Goal: Task Accomplishment & Management: Use online tool/utility

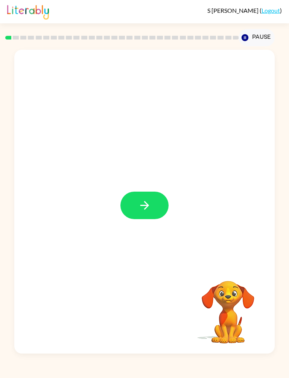
click at [140, 200] on icon "button" at bounding box center [144, 205] width 13 height 13
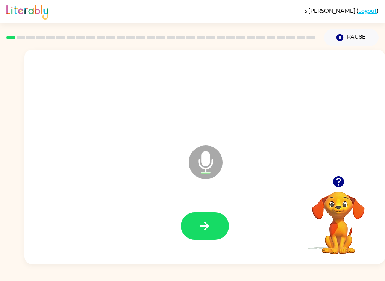
click at [212, 218] on button "button" at bounding box center [205, 226] width 48 height 27
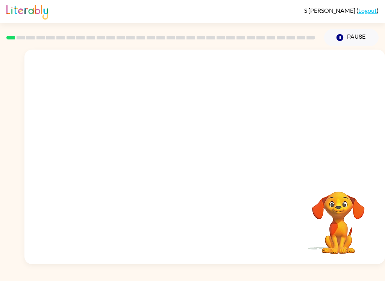
click at [289, 30] on button "Pause Pause" at bounding box center [351, 37] width 55 height 17
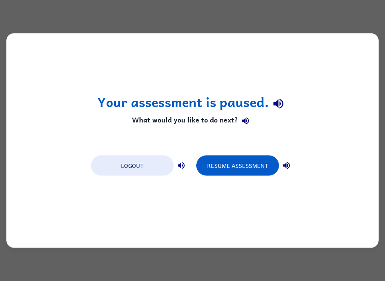
click at [241, 167] on button "Resume Assessment" at bounding box center [237, 166] width 83 height 20
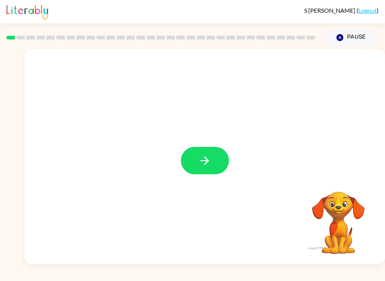
click at [207, 160] on icon "button" at bounding box center [204, 160] width 9 height 9
click at [289, 42] on button "Pause Pause" at bounding box center [351, 37] width 55 height 17
click at [197, 157] on button "button" at bounding box center [205, 160] width 48 height 27
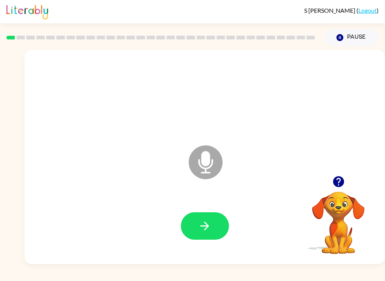
click at [198, 223] on button "button" at bounding box center [205, 226] width 48 height 27
click at [209, 214] on button "button" at bounding box center [205, 226] width 48 height 27
click at [214, 223] on button "button" at bounding box center [205, 226] width 48 height 27
click at [211, 224] on button "button" at bounding box center [205, 226] width 48 height 27
click at [219, 223] on button "button" at bounding box center [205, 226] width 48 height 27
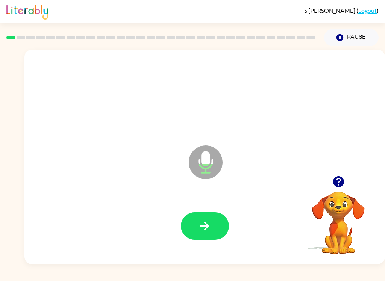
click at [211, 218] on button "button" at bounding box center [205, 226] width 48 height 27
click at [207, 222] on icon "button" at bounding box center [204, 226] width 13 height 13
click at [218, 230] on button "button" at bounding box center [205, 226] width 48 height 27
click at [209, 226] on icon "button" at bounding box center [204, 226] width 9 height 9
click at [207, 221] on icon "button" at bounding box center [204, 226] width 13 height 13
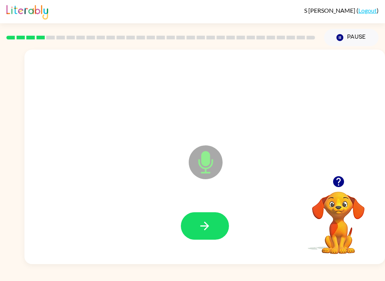
click at [208, 225] on icon "button" at bounding box center [204, 226] width 13 height 13
click at [214, 227] on button "button" at bounding box center [205, 226] width 48 height 27
click at [213, 229] on button "button" at bounding box center [205, 226] width 48 height 27
click at [220, 233] on button "button" at bounding box center [205, 226] width 48 height 27
click at [210, 218] on button "button" at bounding box center [205, 226] width 48 height 27
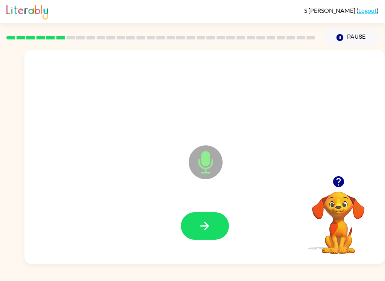
click at [209, 225] on icon "button" at bounding box center [204, 226] width 13 height 13
click at [209, 228] on icon "button" at bounding box center [204, 226] width 13 height 13
click at [210, 220] on icon "button" at bounding box center [204, 226] width 13 height 13
click at [211, 222] on icon "button" at bounding box center [204, 226] width 13 height 13
click at [213, 220] on button "button" at bounding box center [205, 226] width 48 height 27
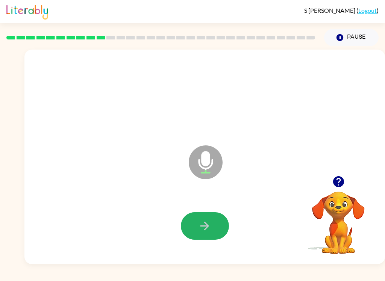
click at [210, 222] on icon "button" at bounding box center [204, 226] width 13 height 13
click at [213, 227] on button "button" at bounding box center [205, 226] width 48 height 27
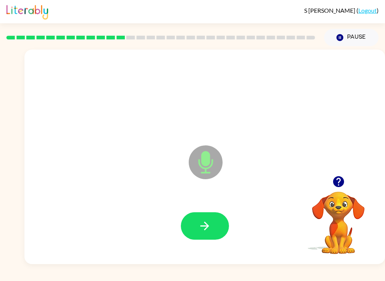
click at [209, 230] on icon "button" at bounding box center [204, 226] width 13 height 13
click at [215, 224] on button "button" at bounding box center [205, 226] width 48 height 27
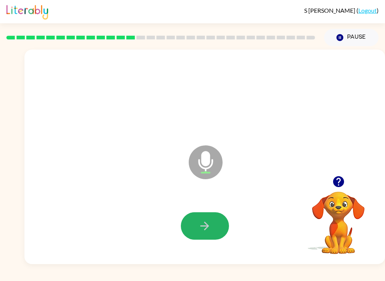
click at [204, 225] on icon "button" at bounding box center [204, 226] width 13 height 13
click at [206, 231] on icon "button" at bounding box center [204, 226] width 13 height 13
click at [210, 228] on icon "button" at bounding box center [204, 226] width 13 height 13
click at [212, 221] on button "button" at bounding box center [205, 226] width 48 height 27
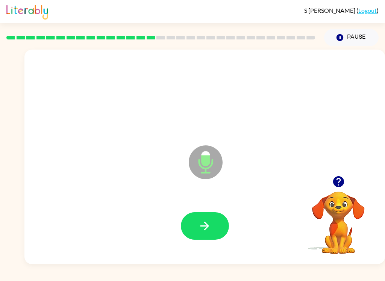
click at [208, 227] on icon "button" at bounding box center [204, 226] width 9 height 9
click at [208, 224] on icon "button" at bounding box center [204, 226] width 13 height 13
click at [202, 221] on icon "button" at bounding box center [204, 226] width 13 height 13
click at [211, 222] on icon "button" at bounding box center [204, 226] width 13 height 13
click at [207, 226] on icon "button" at bounding box center [204, 226] width 13 height 13
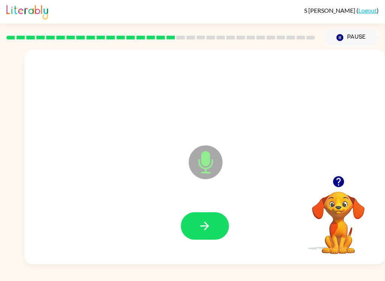
click at [202, 215] on button "button" at bounding box center [205, 226] width 48 height 27
click at [211, 228] on icon "button" at bounding box center [204, 226] width 13 height 13
click at [210, 246] on div at bounding box center [205, 227] width 346 height 62
click at [208, 223] on icon "button" at bounding box center [204, 226] width 13 height 13
click at [204, 225] on icon "button" at bounding box center [204, 226] width 13 height 13
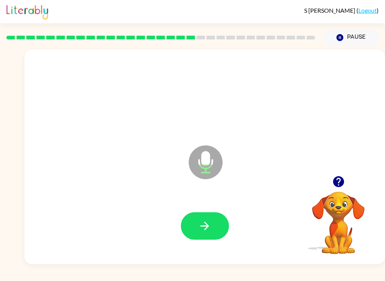
click at [208, 223] on icon "button" at bounding box center [204, 226] width 13 height 13
click at [213, 223] on button "button" at bounding box center [205, 226] width 48 height 27
click at [207, 221] on icon "button" at bounding box center [204, 226] width 13 height 13
click at [208, 226] on icon "button" at bounding box center [204, 226] width 9 height 9
click at [207, 223] on icon "button" at bounding box center [204, 226] width 13 height 13
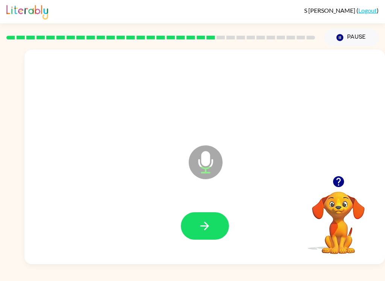
click at [205, 226] on icon "button" at bounding box center [204, 226] width 9 height 9
click at [209, 232] on icon "button" at bounding box center [204, 226] width 13 height 13
click at [210, 226] on icon "button" at bounding box center [204, 226] width 13 height 13
click at [191, 220] on button "button" at bounding box center [205, 226] width 48 height 27
click at [207, 222] on icon "button" at bounding box center [204, 226] width 13 height 13
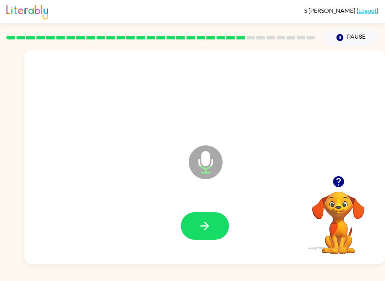
click at [198, 220] on button "button" at bounding box center [205, 226] width 48 height 27
click at [202, 228] on icon "button" at bounding box center [204, 226] width 13 height 13
click at [207, 214] on button "button" at bounding box center [205, 226] width 48 height 27
click at [196, 229] on button "button" at bounding box center [205, 226] width 48 height 27
click at [203, 213] on button "button" at bounding box center [205, 226] width 48 height 27
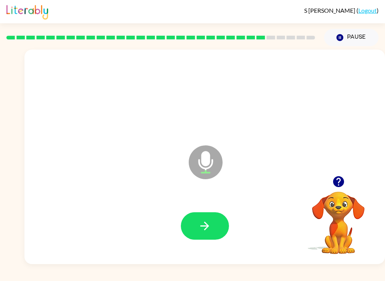
click at [204, 221] on icon "button" at bounding box center [204, 226] width 13 height 13
click at [210, 217] on button "button" at bounding box center [205, 226] width 48 height 27
click at [209, 223] on icon "button" at bounding box center [204, 226] width 13 height 13
click at [206, 220] on icon "button" at bounding box center [204, 226] width 13 height 13
click at [201, 213] on button "button" at bounding box center [205, 226] width 48 height 27
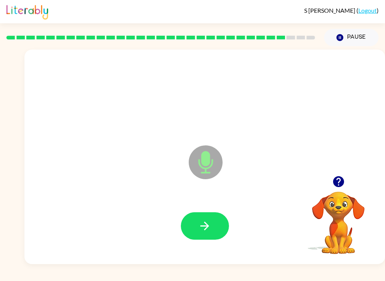
click at [211, 222] on icon "button" at bounding box center [204, 226] width 13 height 13
click at [201, 222] on icon "button" at bounding box center [204, 226] width 13 height 13
click at [210, 232] on icon "button" at bounding box center [204, 226] width 13 height 13
click at [202, 225] on icon "button" at bounding box center [204, 226] width 13 height 13
click at [210, 223] on icon "button" at bounding box center [204, 226] width 13 height 13
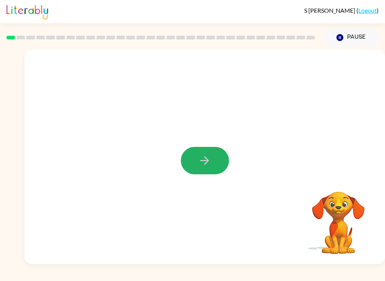
click at [209, 156] on icon "button" at bounding box center [204, 160] width 13 height 13
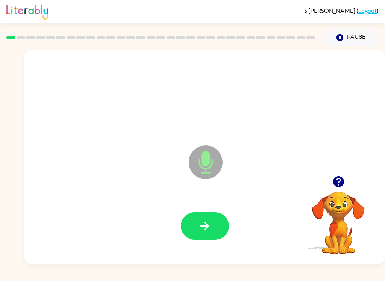
click at [194, 225] on button "button" at bounding box center [205, 226] width 48 height 27
click at [202, 222] on icon "button" at bounding box center [204, 226] width 13 height 13
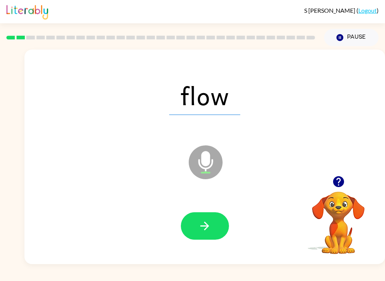
click at [214, 218] on button "button" at bounding box center [205, 226] width 48 height 27
click at [215, 224] on button "button" at bounding box center [205, 226] width 48 height 27
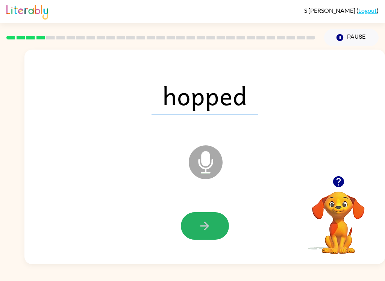
click at [205, 225] on icon "button" at bounding box center [204, 226] width 13 height 13
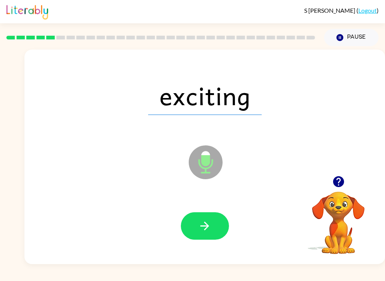
click at [210, 231] on icon "button" at bounding box center [204, 226] width 13 height 13
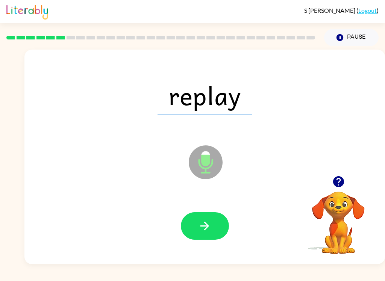
click at [210, 223] on icon "button" at bounding box center [204, 226] width 13 height 13
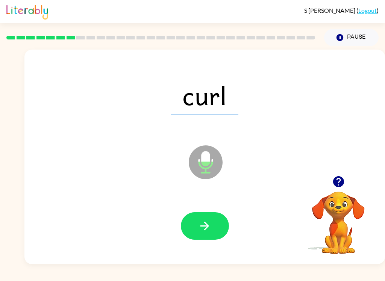
click at [209, 222] on icon "button" at bounding box center [204, 226] width 13 height 13
click at [214, 225] on button "button" at bounding box center [205, 226] width 48 height 27
click at [217, 218] on button "button" at bounding box center [205, 226] width 48 height 27
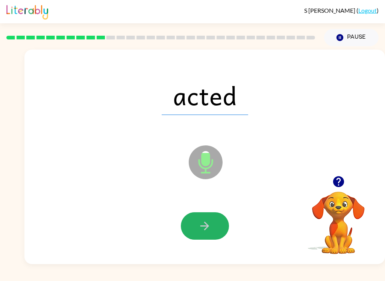
click at [212, 219] on button "button" at bounding box center [205, 226] width 48 height 27
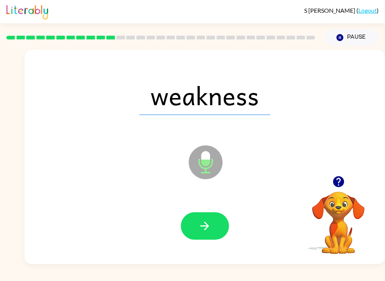
click at [217, 229] on button "button" at bounding box center [205, 226] width 48 height 27
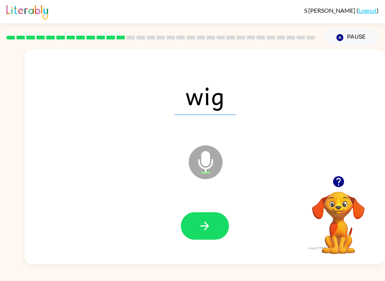
click at [213, 217] on button "button" at bounding box center [205, 226] width 48 height 27
click at [214, 223] on button "button" at bounding box center [205, 226] width 48 height 27
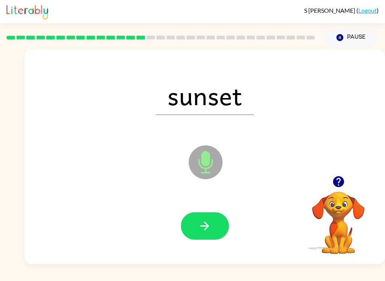
click at [212, 231] on button "button" at bounding box center [205, 226] width 48 height 27
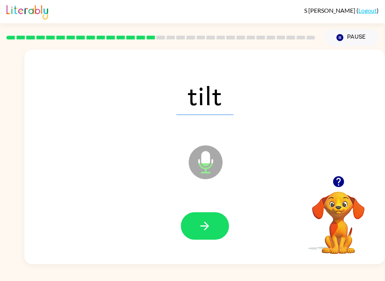
click at [213, 229] on button "button" at bounding box center [205, 226] width 48 height 27
click at [214, 221] on button "button" at bounding box center [205, 226] width 48 height 27
click at [213, 223] on button "button" at bounding box center [205, 226] width 48 height 27
click at [208, 222] on icon "button" at bounding box center [204, 226] width 13 height 13
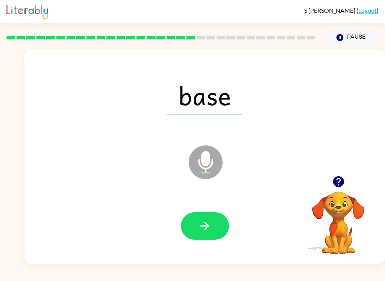
click at [208, 232] on icon "button" at bounding box center [204, 226] width 13 height 13
click at [201, 222] on icon "button" at bounding box center [204, 226] width 13 height 13
click at [208, 234] on button "button" at bounding box center [205, 226] width 48 height 27
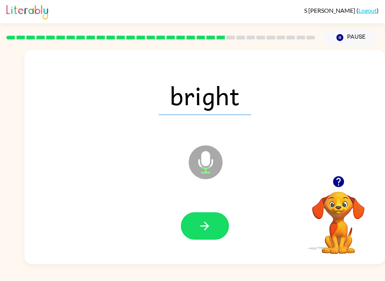
click at [212, 233] on button "button" at bounding box center [205, 226] width 48 height 27
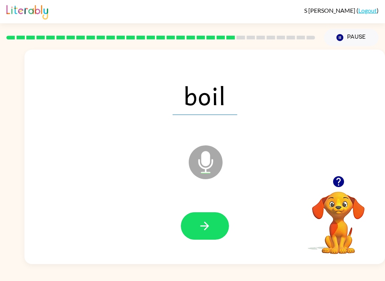
click at [222, 217] on button "button" at bounding box center [205, 226] width 48 height 27
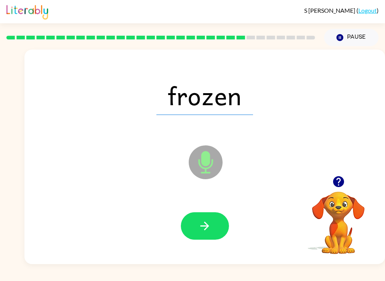
click at [223, 220] on button "button" at bounding box center [205, 226] width 48 height 27
click at [213, 223] on button "button" at bounding box center [205, 226] width 48 height 27
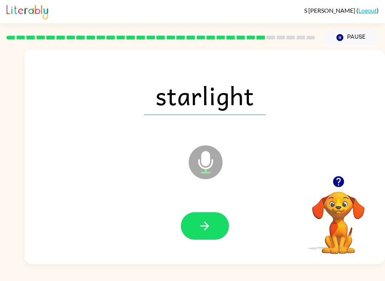
click at [205, 230] on icon "button" at bounding box center [204, 226] width 9 height 9
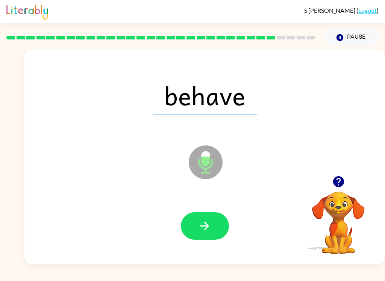
click at [210, 232] on icon "button" at bounding box center [204, 226] width 13 height 13
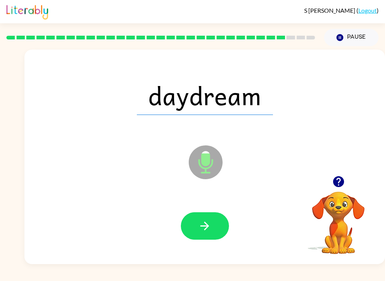
click at [211, 222] on icon "button" at bounding box center [204, 226] width 13 height 13
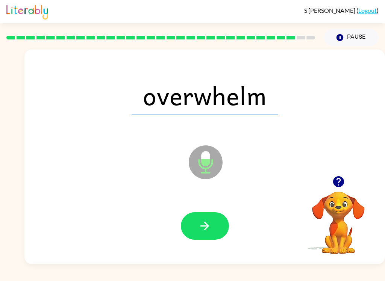
click at [220, 229] on button "button" at bounding box center [205, 226] width 48 height 27
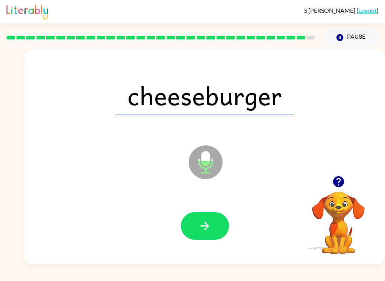
click at [206, 226] on icon "button" at bounding box center [204, 226] width 13 height 13
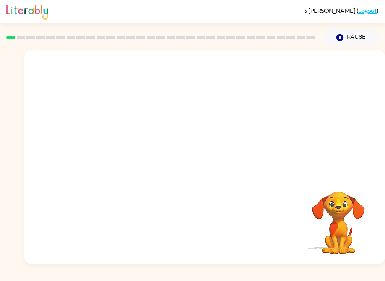
click at [177, 136] on video "Your browser must support playing .mp4 files to use Literably. Please try using…" at bounding box center [204, 113] width 361 height 126
click at [208, 163] on icon "button" at bounding box center [204, 160] width 9 height 9
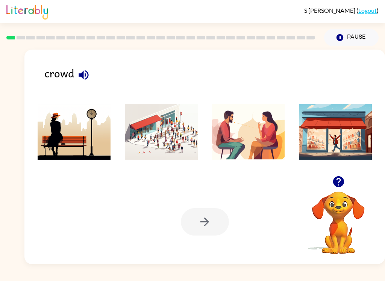
click at [166, 135] on img at bounding box center [161, 132] width 73 height 56
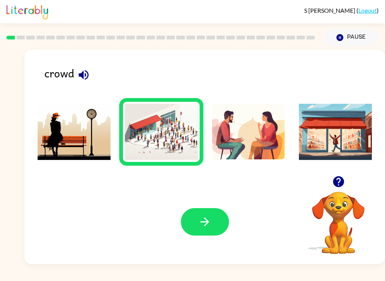
click at [210, 230] on button "button" at bounding box center [205, 221] width 48 height 27
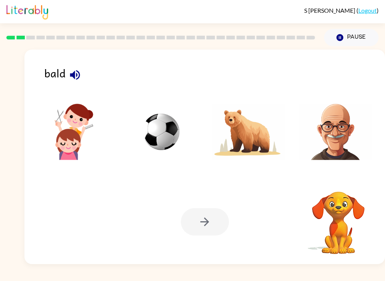
click at [338, 132] on img at bounding box center [335, 132] width 73 height 56
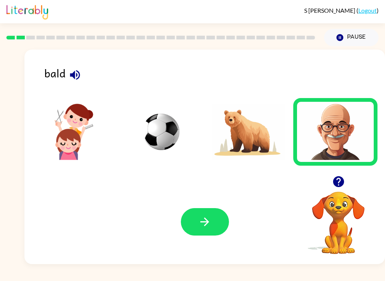
click at [202, 221] on icon "button" at bounding box center [204, 222] width 13 height 13
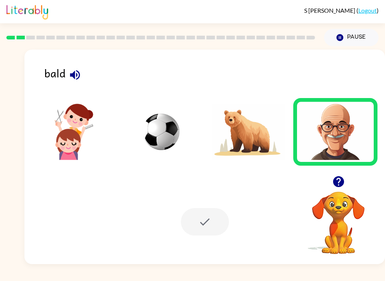
click at [219, 211] on div at bounding box center [205, 221] width 48 height 27
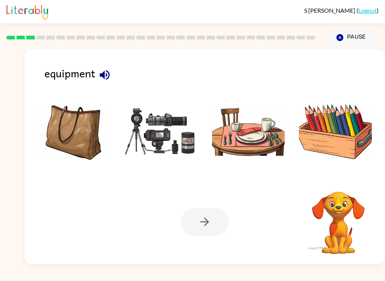
click at [164, 140] on img at bounding box center [161, 132] width 73 height 56
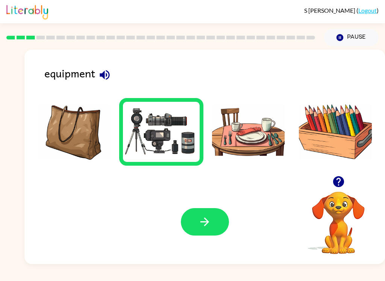
click at [204, 223] on icon "button" at bounding box center [204, 222] width 13 height 13
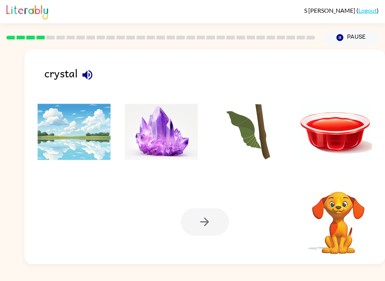
click at [173, 146] on img at bounding box center [161, 132] width 73 height 56
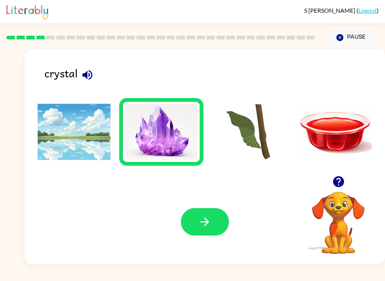
click at [205, 229] on button "button" at bounding box center [205, 221] width 48 height 27
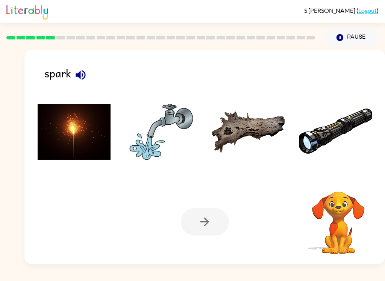
click at [81, 134] on img at bounding box center [74, 132] width 73 height 56
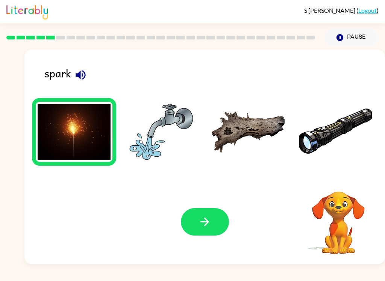
click at [210, 222] on icon "button" at bounding box center [204, 222] width 13 height 13
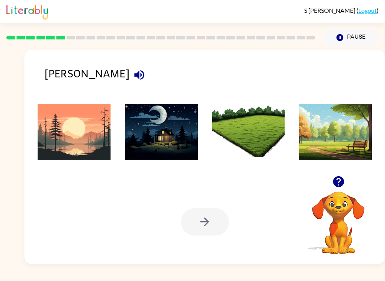
click at [90, 137] on img at bounding box center [74, 132] width 73 height 56
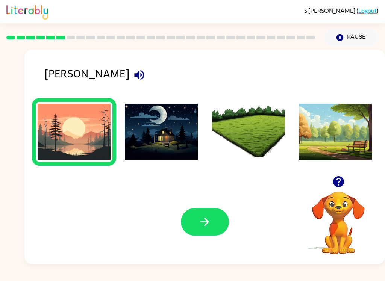
click at [194, 228] on button "button" at bounding box center [205, 221] width 48 height 27
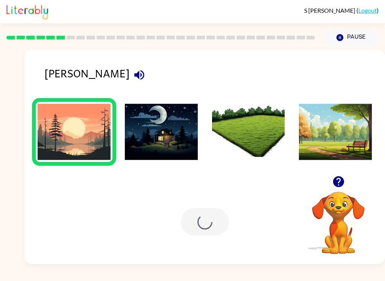
click at [194, 228] on div at bounding box center [205, 221] width 48 height 27
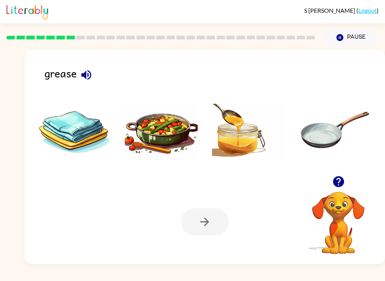
click at [246, 141] on img at bounding box center [248, 132] width 73 height 56
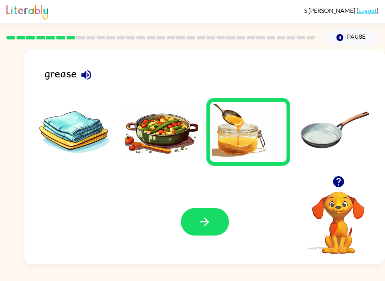
click at [213, 211] on button "button" at bounding box center [205, 221] width 48 height 27
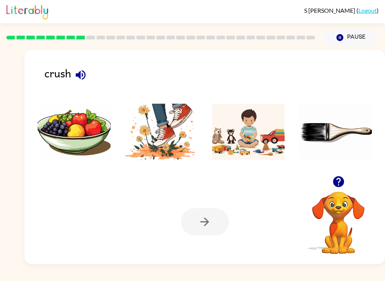
click at [171, 120] on img at bounding box center [161, 132] width 73 height 56
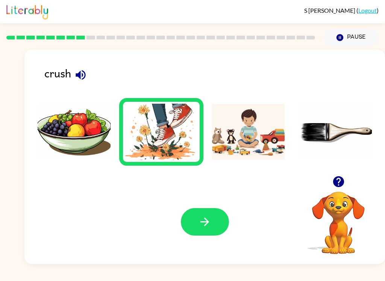
click at [209, 219] on icon "button" at bounding box center [204, 222] width 13 height 13
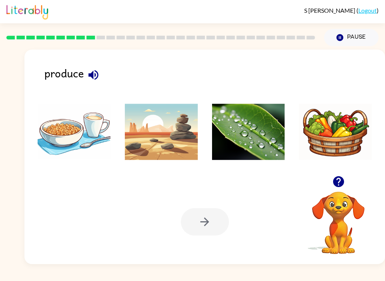
click at [327, 143] on img at bounding box center [335, 132] width 73 height 56
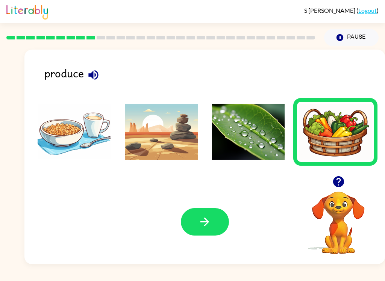
click at [97, 123] on img at bounding box center [74, 132] width 73 height 56
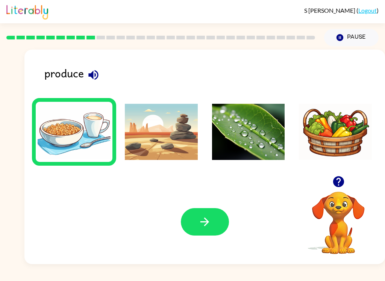
click at [193, 219] on button "button" at bounding box center [205, 221] width 48 height 27
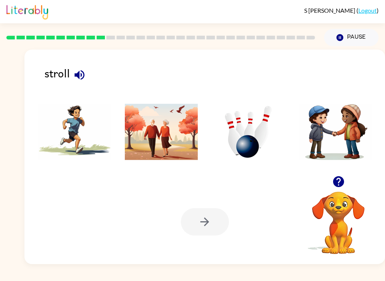
click at [162, 126] on img at bounding box center [161, 132] width 73 height 56
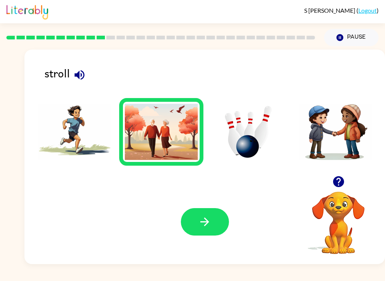
click at [216, 224] on button "button" at bounding box center [205, 221] width 48 height 27
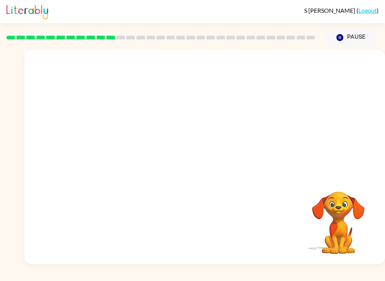
click at [128, 135] on video "Your browser must support playing .mp4 files to use Literably. Please try using…" at bounding box center [204, 113] width 361 height 126
click at [117, 138] on video "Your browser must support playing .mp4 files to use Literably. Please try using…" at bounding box center [204, 113] width 361 height 126
click at [128, 143] on video "Your browser must support playing .mp4 files to use Literably. Please try using…" at bounding box center [204, 113] width 361 height 126
click at [120, 135] on video "Your browser must support playing .mp4 files to use Literably. Please try using…" at bounding box center [204, 113] width 361 height 126
click at [118, 137] on video "Your browser must support playing .mp4 files to use Literably. Please try using…" at bounding box center [204, 113] width 361 height 126
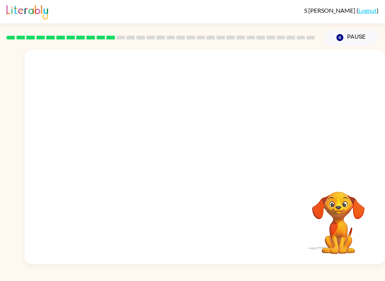
click at [122, 142] on video "Your browser must support playing .mp4 files to use Literably. Please try using…" at bounding box center [204, 113] width 361 height 126
click at [122, 147] on video "Your browser must support playing .mp4 files to use Literably. Please try using…" at bounding box center [204, 113] width 361 height 126
click at [118, 137] on video "Your browser must support playing .mp4 files to use Literably. Please try using…" at bounding box center [204, 113] width 361 height 126
click at [122, 146] on video "Your browser must support playing .mp4 files to use Literably. Please try using…" at bounding box center [204, 113] width 361 height 126
click at [117, 142] on video "Your browser must support playing .mp4 files to use Literably. Please try using…" at bounding box center [204, 113] width 361 height 126
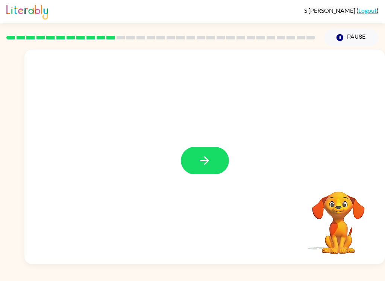
click at [213, 150] on button "button" at bounding box center [205, 160] width 48 height 27
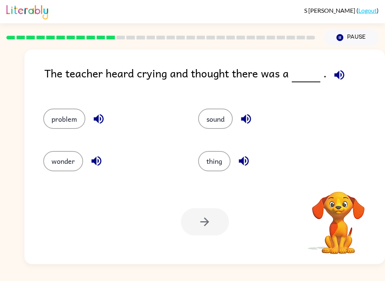
click at [70, 120] on button "problem" at bounding box center [64, 119] width 42 height 20
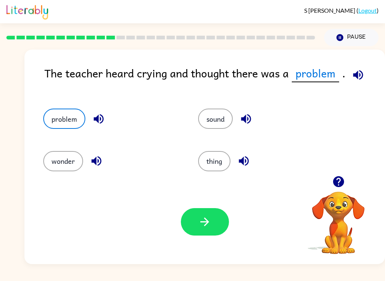
click at [202, 226] on icon "button" at bounding box center [204, 222] width 13 height 13
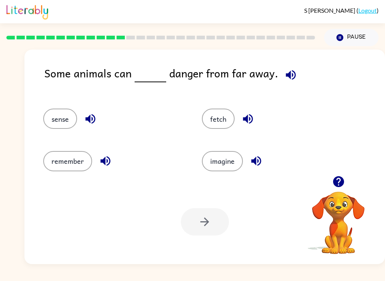
click at [56, 118] on button "sense" at bounding box center [60, 119] width 34 height 20
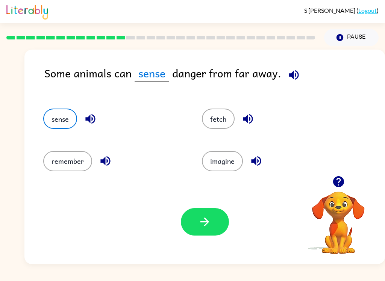
click at [204, 228] on icon "button" at bounding box center [204, 222] width 13 height 13
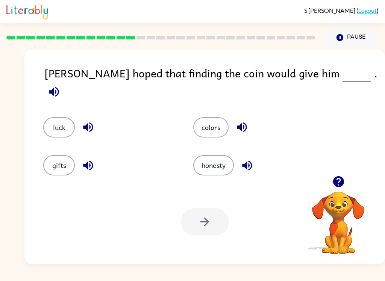
click at [64, 117] on button "luck" at bounding box center [59, 127] width 32 height 20
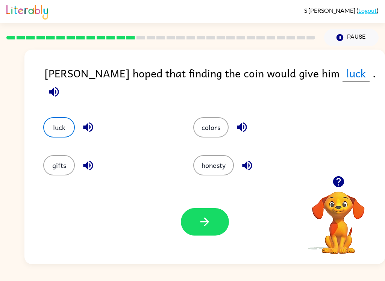
click at [204, 210] on button "button" at bounding box center [205, 221] width 48 height 27
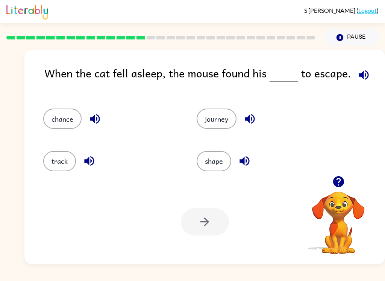
click at [68, 122] on button "chance" at bounding box center [62, 119] width 38 height 20
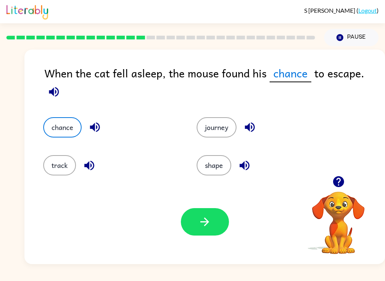
click at [216, 221] on button "button" at bounding box center [205, 221] width 48 height 27
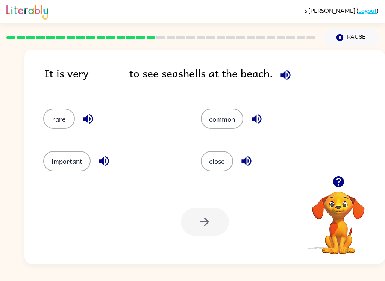
click at [222, 118] on button "common" at bounding box center [222, 119] width 43 height 20
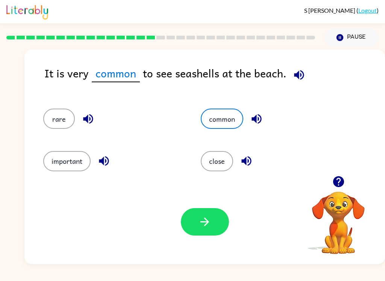
click at [206, 225] on icon "button" at bounding box center [204, 222] width 9 height 9
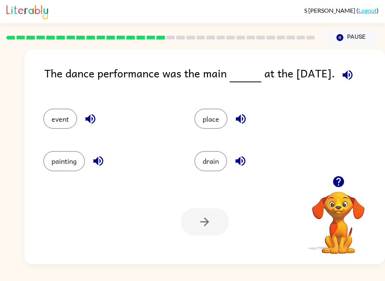
click at [61, 119] on button "event" at bounding box center [60, 119] width 34 height 20
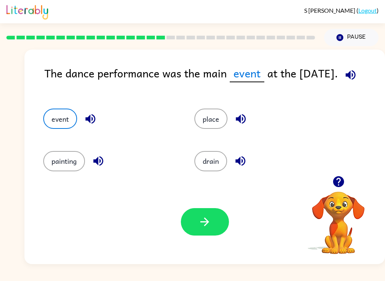
click at [203, 232] on button "button" at bounding box center [205, 221] width 48 height 27
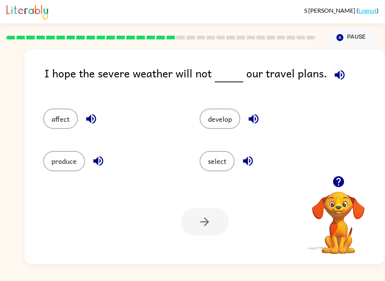
click at [337, 75] on icon "button" at bounding box center [339, 74] width 13 height 13
click at [60, 122] on button "affect" at bounding box center [60, 119] width 35 height 20
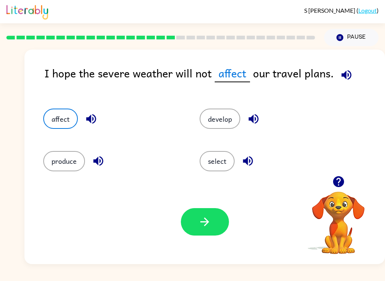
click at [208, 222] on icon "button" at bounding box center [204, 222] width 9 height 9
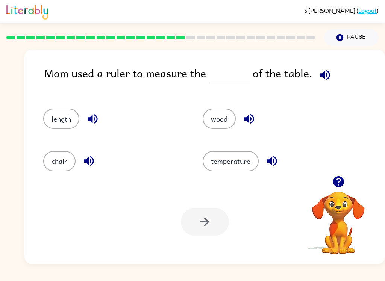
click at [323, 68] on button "button" at bounding box center [325, 74] width 19 height 19
click at [74, 113] on button "length" at bounding box center [61, 119] width 36 height 20
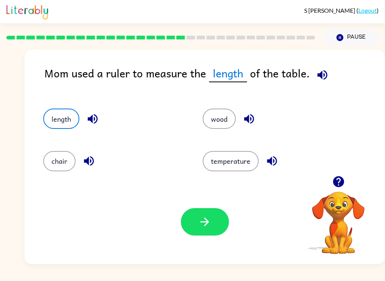
click at [197, 234] on button "button" at bounding box center [205, 221] width 48 height 27
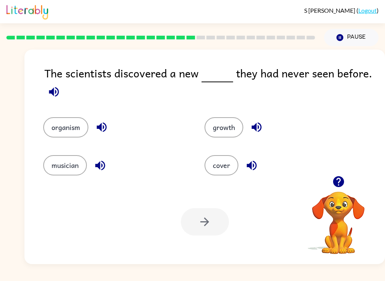
click at [78, 122] on button "organism" at bounding box center [65, 127] width 45 height 20
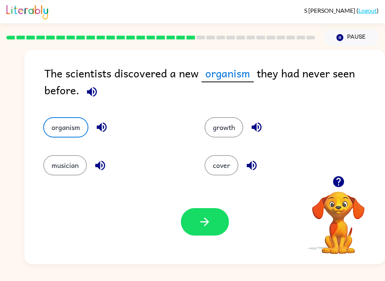
click at [204, 220] on icon "button" at bounding box center [204, 222] width 13 height 13
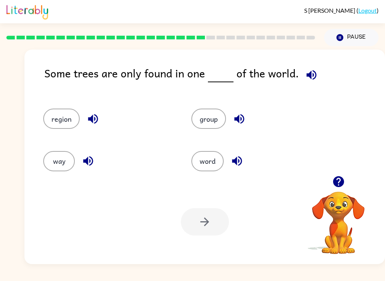
click at [308, 78] on icon "button" at bounding box center [312, 75] width 10 height 10
click at [98, 114] on icon "button" at bounding box center [93, 118] width 13 height 13
click at [66, 122] on button "region" at bounding box center [61, 119] width 36 height 20
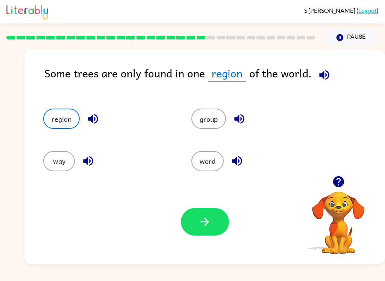
click at [218, 219] on button "button" at bounding box center [205, 221] width 48 height 27
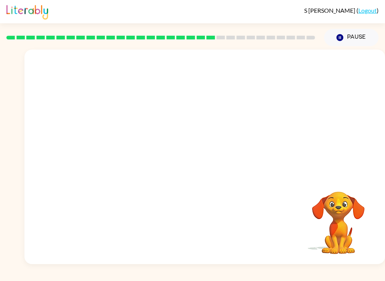
click at [148, 153] on video "Your browser must support playing .mp4 files to use Literably. Please try using…" at bounding box center [204, 113] width 361 height 126
click at [138, 150] on video "Your browser must support playing .mp4 files to use Literably. Please try using…" at bounding box center [204, 113] width 361 height 126
click at [140, 150] on video "Your browser must support playing .mp4 files to use Literably. Please try using…" at bounding box center [204, 113] width 361 height 126
click at [122, 167] on video "Your browser must support playing .mp4 files to use Literably. Please try using…" at bounding box center [204, 113] width 361 height 126
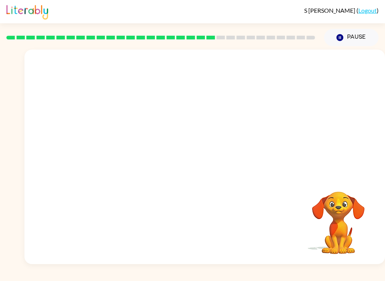
click at [121, 159] on video "Your browser must support playing .mp4 files to use Literably. Please try using…" at bounding box center [204, 113] width 361 height 126
click at [134, 152] on video "Your browser must support playing .mp4 files to use Literably. Please try using…" at bounding box center [204, 113] width 361 height 126
click at [134, 165] on video "Your browser must support playing .mp4 files to use Literably. Please try using…" at bounding box center [204, 113] width 361 height 126
click at [147, 145] on video "Your browser must support playing .mp4 files to use Literably. Please try using…" at bounding box center [204, 113] width 361 height 126
click at [149, 159] on video "Your browser must support playing .mp4 files to use Literably. Please try using…" at bounding box center [204, 113] width 361 height 126
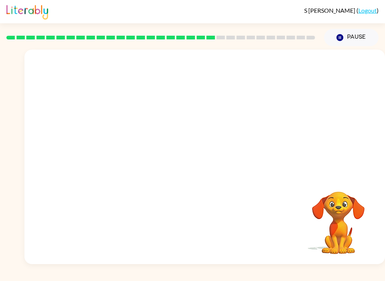
click at [152, 159] on video "Your browser must support playing .mp4 files to use Literably. Please try using…" at bounding box center [204, 113] width 361 height 126
click at [148, 149] on video "Your browser must support playing .mp4 files to use Literably. Please try using…" at bounding box center [204, 113] width 361 height 126
click at [145, 158] on video "Your browser must support playing .mp4 files to use Literably. Please try using…" at bounding box center [204, 113] width 361 height 126
click at [135, 162] on video "Your browser must support playing .mp4 files to use Literably. Please try using…" at bounding box center [204, 113] width 361 height 126
click at [141, 154] on video "Your browser must support playing .mp4 files to use Literably. Please try using…" at bounding box center [204, 113] width 361 height 126
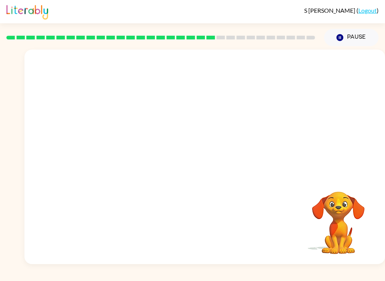
click at [134, 154] on video "Your browser must support playing .mp4 files to use Literably. Please try using…" at bounding box center [204, 113] width 361 height 126
click at [147, 160] on video "Your browser must support playing .mp4 files to use Literably. Please try using…" at bounding box center [204, 113] width 361 height 126
click at [139, 156] on video "Your browser must support playing .mp4 files to use Literably. Please try using…" at bounding box center [204, 113] width 361 height 126
click at [203, 158] on div at bounding box center [205, 160] width 48 height 27
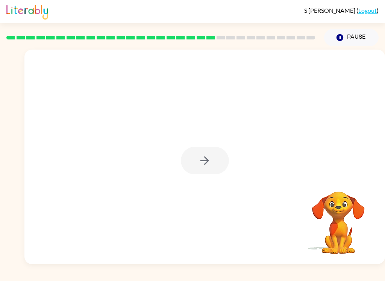
click at [203, 158] on div at bounding box center [205, 160] width 48 height 27
click at [202, 169] on div at bounding box center [205, 160] width 48 height 27
click at [199, 167] on div at bounding box center [205, 160] width 48 height 27
click at [204, 160] on icon "button" at bounding box center [204, 160] width 13 height 13
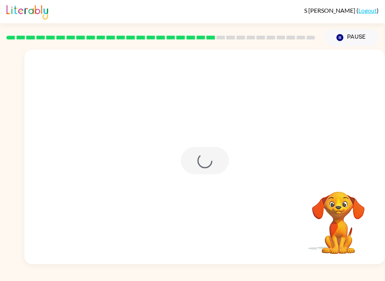
click at [204, 159] on div at bounding box center [205, 160] width 48 height 27
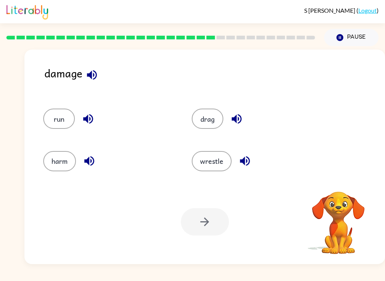
click at [202, 159] on button "wrestle" at bounding box center [212, 161] width 40 height 20
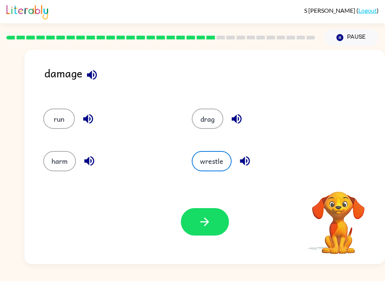
click at [207, 224] on icon "button" at bounding box center [204, 222] width 9 height 9
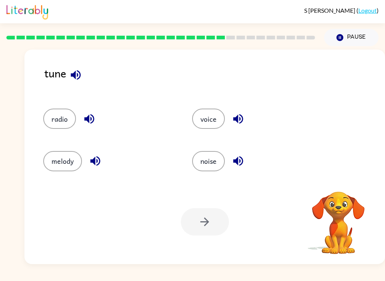
click at [68, 166] on button "melody" at bounding box center [62, 161] width 39 height 20
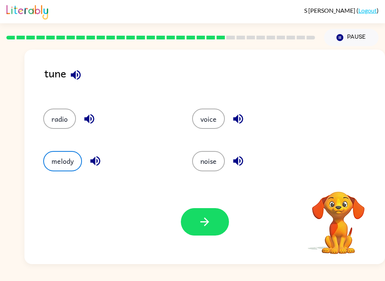
click at [190, 211] on button "button" at bounding box center [205, 221] width 48 height 27
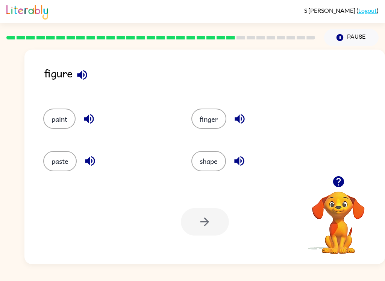
click at [77, 68] on button "button" at bounding box center [82, 74] width 19 height 19
click at [216, 159] on button "shape" at bounding box center [208, 161] width 35 height 20
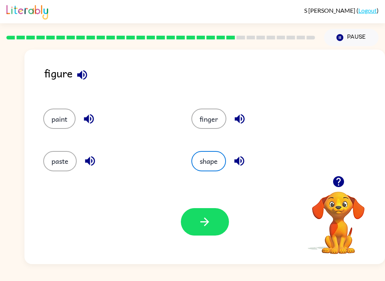
click at [197, 221] on button "button" at bounding box center [205, 221] width 48 height 27
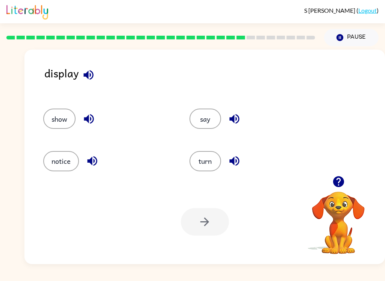
click at [88, 68] on button "button" at bounding box center [88, 74] width 19 height 19
click at [62, 122] on button "show" at bounding box center [59, 119] width 32 height 20
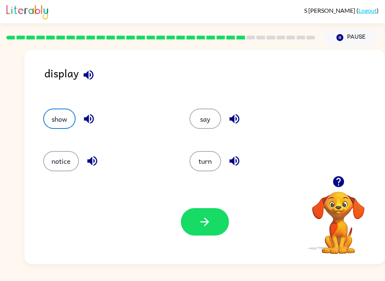
click at [200, 215] on button "button" at bounding box center [205, 221] width 48 height 27
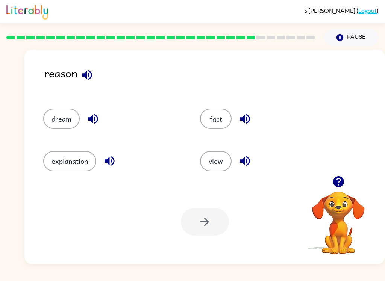
click at [59, 165] on button "explanation" at bounding box center [69, 161] width 53 height 20
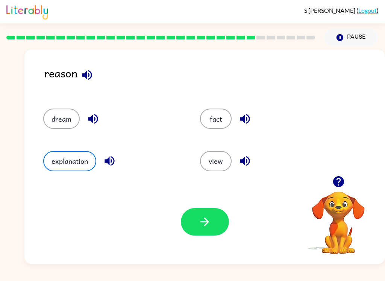
click at [216, 214] on button "button" at bounding box center [205, 221] width 48 height 27
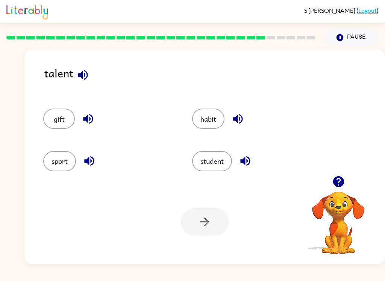
click at [59, 168] on button "sport" at bounding box center [59, 161] width 33 height 20
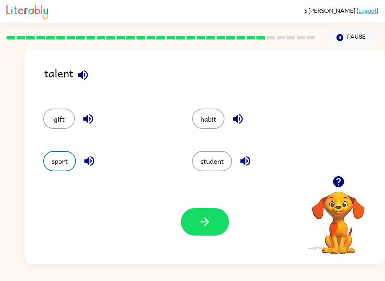
click at [70, 112] on button "gift" at bounding box center [59, 119] width 32 height 20
click at [208, 216] on icon "button" at bounding box center [204, 222] width 13 height 13
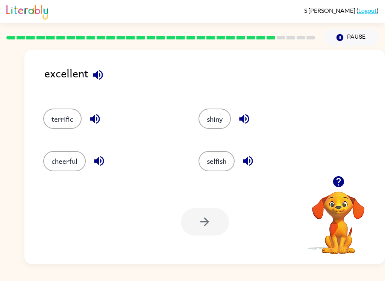
click at [61, 125] on button "terrific" at bounding box center [62, 119] width 38 height 20
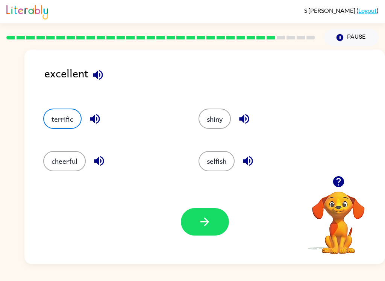
click at [208, 226] on icon "button" at bounding box center [204, 222] width 13 height 13
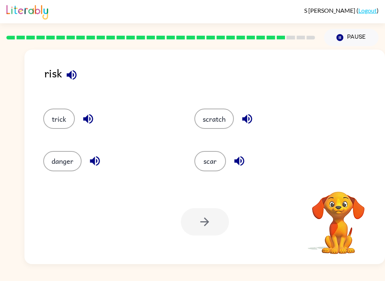
click at [70, 160] on button "danger" at bounding box center [62, 161] width 38 height 20
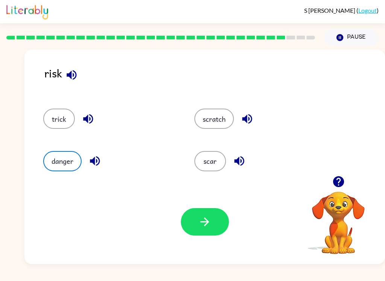
click at [208, 226] on icon "button" at bounding box center [204, 222] width 13 height 13
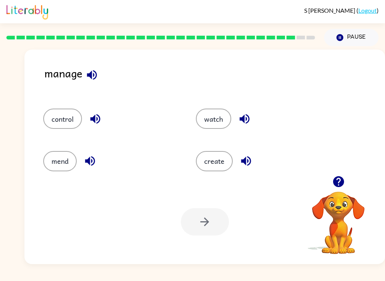
click at [217, 225] on div at bounding box center [205, 221] width 48 height 27
click at [67, 106] on div "control" at bounding box center [105, 115] width 153 height 42
click at [71, 120] on button "control" at bounding box center [62, 119] width 39 height 20
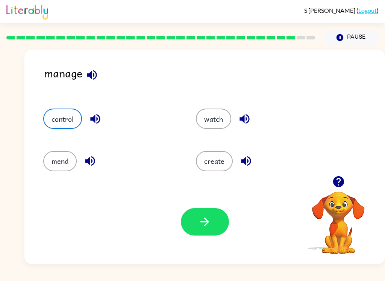
click at [201, 218] on icon "button" at bounding box center [204, 222] width 13 height 13
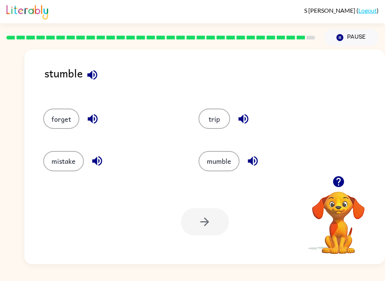
click at [210, 115] on button "trip" at bounding box center [215, 119] width 32 height 20
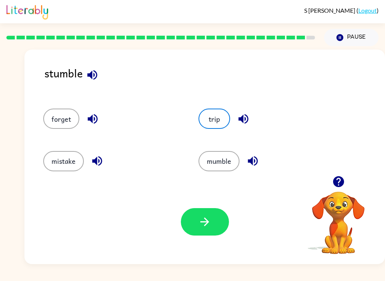
click at [210, 217] on icon "button" at bounding box center [204, 222] width 13 height 13
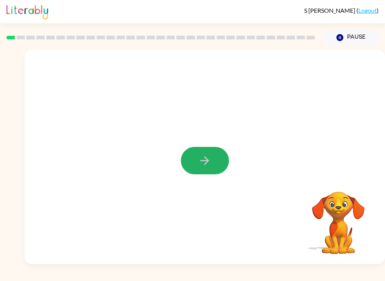
click at [208, 154] on button "button" at bounding box center [205, 160] width 48 height 27
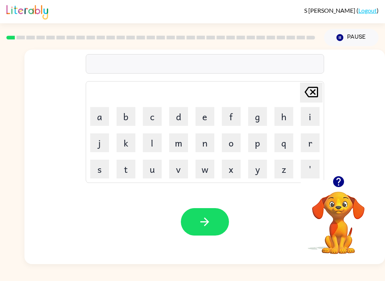
click at [258, 147] on button "p" at bounding box center [257, 143] width 19 height 19
click at [98, 105] on td "a" at bounding box center [100, 117] width 26 height 26
click at [101, 110] on button "a" at bounding box center [99, 116] width 19 height 19
click at [182, 111] on button "d" at bounding box center [178, 116] width 19 height 19
click at [202, 220] on icon "button" at bounding box center [204, 222] width 13 height 13
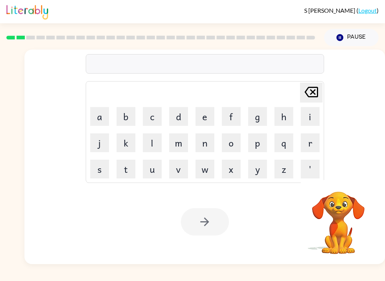
click at [261, 139] on button "p" at bounding box center [257, 143] width 19 height 19
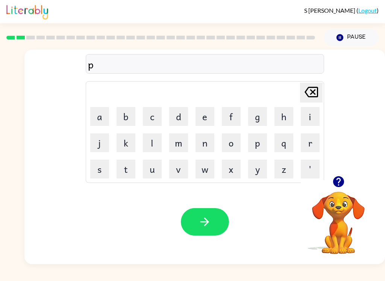
click at [228, 149] on button "o" at bounding box center [231, 143] width 19 height 19
click at [206, 116] on button "e" at bounding box center [205, 116] width 19 height 19
click at [209, 226] on icon "button" at bounding box center [204, 222] width 13 height 13
click at [207, 143] on button "n" at bounding box center [205, 143] width 19 height 19
click at [237, 142] on button "o" at bounding box center [231, 143] width 19 height 19
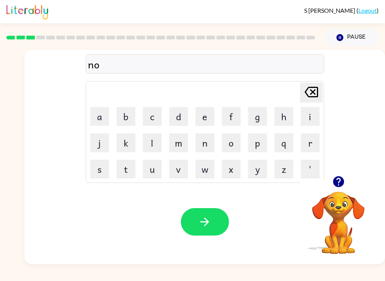
click at [313, 138] on button "r" at bounding box center [310, 143] width 19 height 19
click at [134, 174] on button "t" at bounding box center [126, 169] width 19 height 19
click at [285, 114] on button "h" at bounding box center [284, 116] width 19 height 19
click at [217, 218] on button "button" at bounding box center [205, 221] width 48 height 27
click at [99, 168] on button "s" at bounding box center [99, 169] width 19 height 19
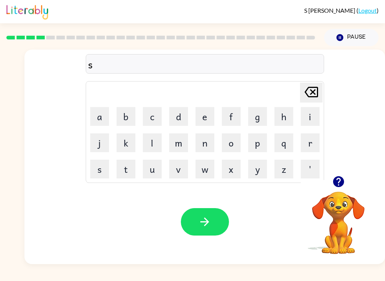
click at [210, 166] on button "w" at bounding box center [205, 169] width 19 height 19
click at [316, 110] on button "i" at bounding box center [310, 116] width 19 height 19
click at [175, 142] on button "m" at bounding box center [178, 143] width 19 height 19
click at [213, 220] on button "button" at bounding box center [205, 221] width 48 height 27
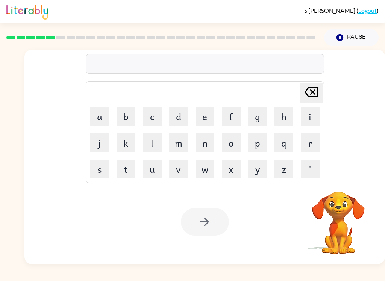
click at [100, 165] on button "s" at bounding box center [99, 169] width 19 height 19
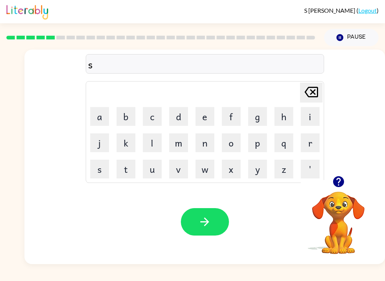
click at [132, 146] on button "k" at bounding box center [126, 143] width 19 height 19
click at [308, 90] on icon "[PERSON_NAME] last character input" at bounding box center [311, 92] width 18 height 18
click at [150, 113] on button "c" at bounding box center [152, 116] width 19 height 19
click at [130, 144] on button "k" at bounding box center [126, 143] width 19 height 19
click at [97, 117] on button "a" at bounding box center [99, 116] width 19 height 19
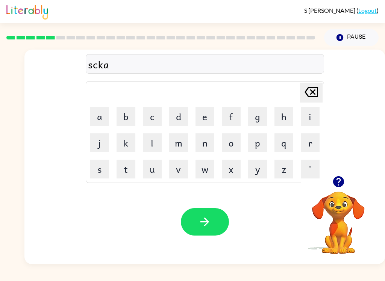
click at [316, 88] on icon at bounding box center [312, 92] width 14 height 11
click at [105, 112] on button "a" at bounding box center [99, 116] width 19 height 19
click at [209, 167] on button "w" at bounding box center [205, 169] width 19 height 19
click at [130, 166] on button "t" at bounding box center [126, 169] width 19 height 19
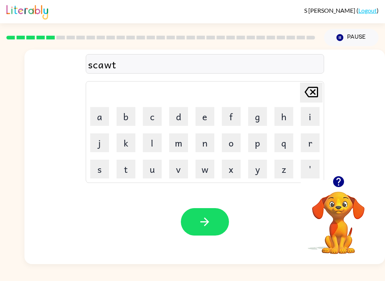
click at [199, 220] on icon "button" at bounding box center [204, 222] width 13 height 13
click at [103, 113] on button "a" at bounding box center [99, 116] width 19 height 19
click at [204, 171] on button "w" at bounding box center [205, 169] width 19 height 19
click at [308, 91] on icon "[PERSON_NAME] last character input" at bounding box center [311, 92] width 18 height 18
click at [180, 145] on button "m" at bounding box center [178, 143] width 19 height 19
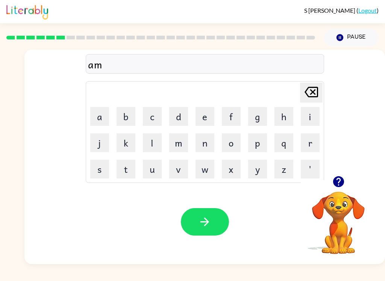
click at [211, 216] on icon "button" at bounding box center [204, 222] width 13 height 13
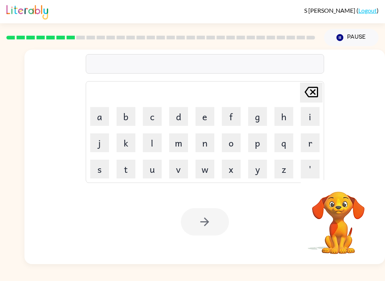
click at [103, 167] on button "s" at bounding box center [99, 169] width 19 height 19
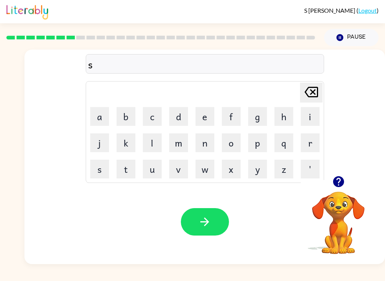
click at [126, 147] on button "k" at bounding box center [126, 143] width 19 height 19
click at [310, 144] on button "r" at bounding box center [310, 143] width 19 height 19
click at [313, 114] on button "i" at bounding box center [310, 116] width 19 height 19
click at [120, 117] on button "b" at bounding box center [126, 116] width 19 height 19
click at [155, 139] on button "l" at bounding box center [152, 143] width 19 height 19
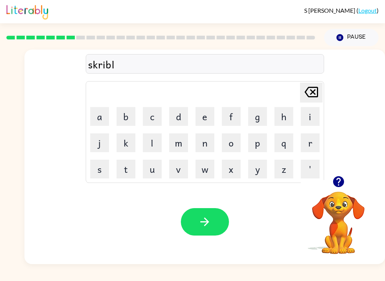
click at [209, 115] on button "e" at bounding box center [205, 116] width 19 height 19
click at [203, 222] on icon "button" at bounding box center [204, 222] width 9 height 9
click at [319, 136] on button "r" at bounding box center [310, 143] width 19 height 19
click at [314, 85] on icon "[PERSON_NAME] last character input" at bounding box center [311, 92] width 18 height 18
click at [257, 115] on button "g" at bounding box center [257, 116] width 19 height 19
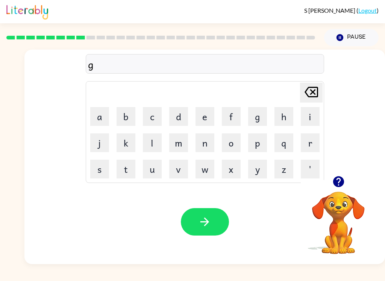
click at [307, 137] on button "r" at bounding box center [310, 143] width 19 height 19
click at [234, 110] on button "f" at bounding box center [231, 116] width 19 height 19
click at [216, 228] on button "button" at bounding box center [205, 221] width 48 height 27
click at [342, 179] on icon "button" at bounding box center [338, 181] width 11 height 11
click at [287, 144] on button "q" at bounding box center [284, 143] width 19 height 19
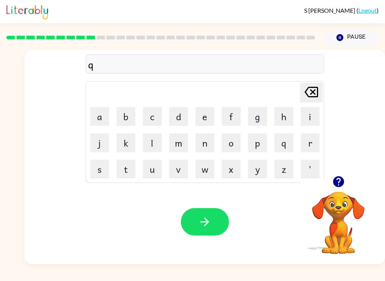
click at [316, 86] on icon "[PERSON_NAME] last character input" at bounding box center [311, 92] width 18 height 18
click at [266, 140] on button "p" at bounding box center [257, 143] width 19 height 19
click at [224, 147] on button "o" at bounding box center [231, 143] width 19 height 19
click at [208, 141] on button "n" at bounding box center [205, 143] width 19 height 19
click at [151, 168] on button "u" at bounding box center [152, 169] width 19 height 19
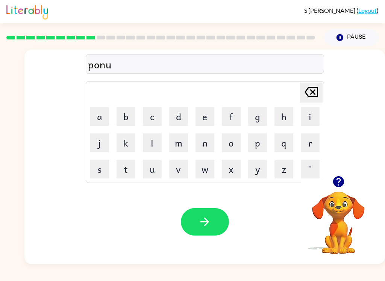
click at [324, 80] on div "ponu Delete Delete last character input a b c d e f g h i j k l m n o p q r s t…" at bounding box center [205, 113] width 238 height 140
click at [311, 94] on icon at bounding box center [312, 92] width 14 height 11
click at [201, 147] on button "n" at bounding box center [205, 143] width 19 height 19
click at [338, 169] on div "ponn Delete Delete last character input a b c d e f g h i j k l m n o p q r s t…" at bounding box center [204, 113] width 361 height 126
click at [339, 179] on icon "button" at bounding box center [338, 181] width 13 height 13
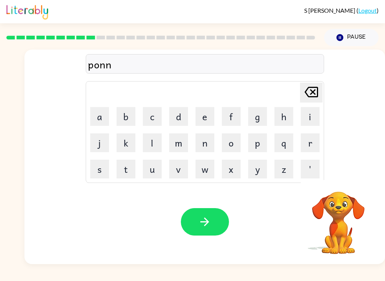
click at [311, 93] on icon at bounding box center [312, 92] width 14 height 11
click at [134, 161] on button "t" at bounding box center [126, 169] width 19 height 19
click at [102, 169] on button "s" at bounding box center [99, 169] width 19 height 19
click at [217, 224] on button "button" at bounding box center [205, 221] width 48 height 27
click at [150, 168] on button "u" at bounding box center [152, 169] width 19 height 19
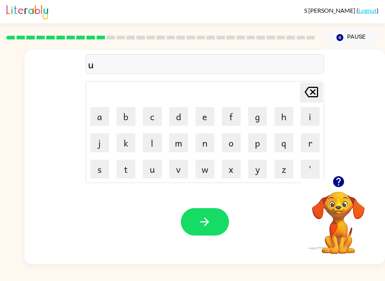
click at [205, 143] on button "n" at bounding box center [205, 143] width 19 height 19
click at [231, 120] on button "f" at bounding box center [231, 116] width 19 height 19
click at [230, 147] on button "o" at bounding box center [231, 143] width 19 height 19
click at [156, 134] on button "l" at bounding box center [152, 143] width 19 height 19
click at [181, 113] on button "d" at bounding box center [178, 116] width 19 height 19
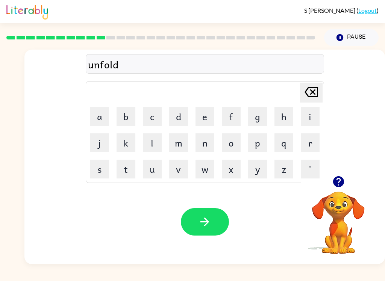
click at [201, 229] on button "button" at bounding box center [205, 221] width 48 height 27
click at [183, 169] on button "v" at bounding box center [178, 169] width 19 height 19
click at [228, 141] on button "o" at bounding box center [231, 143] width 19 height 19
click at [126, 166] on button "t" at bounding box center [126, 169] width 19 height 19
click at [198, 125] on button "e" at bounding box center [205, 116] width 19 height 19
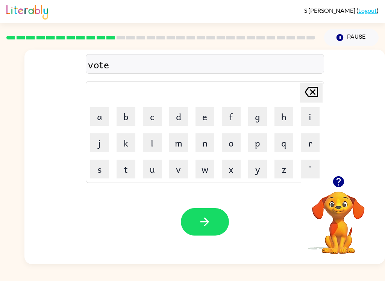
click at [212, 219] on button "button" at bounding box center [205, 221] width 48 height 27
click at [179, 139] on button "m" at bounding box center [178, 143] width 19 height 19
click at [98, 167] on button "s" at bounding box center [99, 169] width 19 height 19
click at [258, 199] on div "Your browser must support playing .mp4 files to use Literably. Please try using…" at bounding box center [204, 222] width 361 height 85
click at [343, 184] on icon "button" at bounding box center [338, 181] width 11 height 11
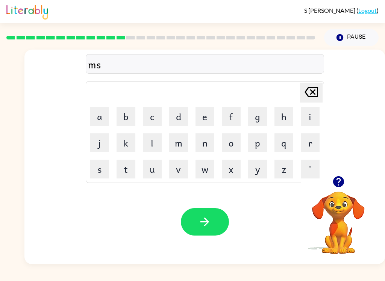
click at [129, 170] on button "t" at bounding box center [126, 169] width 19 height 19
click at [146, 221] on div "Your browser must support playing .mp4 files to use Literably. Please try using…" at bounding box center [204, 222] width 361 height 85
click at [101, 108] on button "a" at bounding box center [99, 116] width 19 height 19
click at [125, 139] on button "k" at bounding box center [126, 143] width 19 height 19
click at [211, 214] on button "button" at bounding box center [205, 221] width 48 height 27
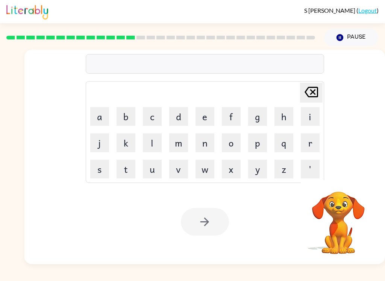
click at [124, 143] on button "k" at bounding box center [126, 143] width 19 height 19
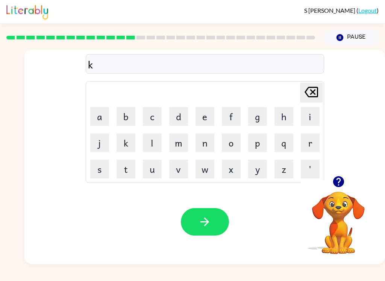
click at [310, 119] on button "i" at bounding box center [310, 116] width 19 height 19
click at [200, 138] on button "n" at bounding box center [205, 143] width 19 height 19
click at [176, 112] on button "d" at bounding box center [178, 116] width 19 height 19
click at [157, 142] on button "l" at bounding box center [152, 143] width 19 height 19
click at [214, 116] on button "e" at bounding box center [205, 116] width 19 height 19
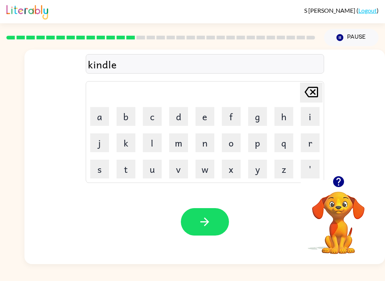
click at [212, 223] on button "button" at bounding box center [205, 221] width 48 height 27
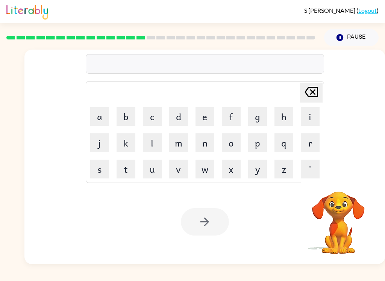
click at [185, 117] on button "d" at bounding box center [178, 116] width 19 height 19
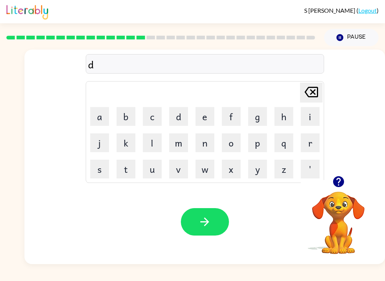
click at [159, 139] on button "l" at bounding box center [152, 143] width 19 height 19
click at [104, 117] on button "a" at bounding box center [99, 116] width 19 height 19
click at [210, 217] on icon "button" at bounding box center [204, 222] width 13 height 13
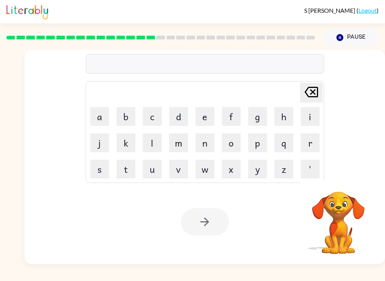
click at [126, 144] on button "k" at bounding box center [126, 143] width 19 height 19
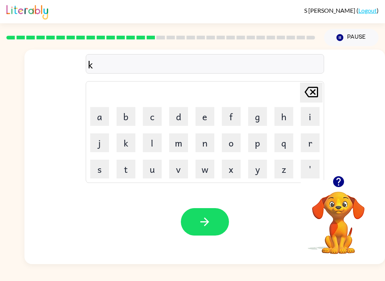
click at [235, 138] on button "o" at bounding box center [231, 143] width 19 height 19
click at [315, 148] on button "r" at bounding box center [310, 143] width 19 height 19
click at [179, 117] on button "d" at bounding box center [178, 116] width 19 height 19
click at [198, 233] on button "button" at bounding box center [205, 221] width 48 height 27
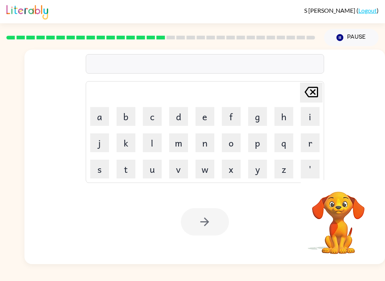
click at [288, 168] on button "z" at bounding box center [284, 169] width 19 height 19
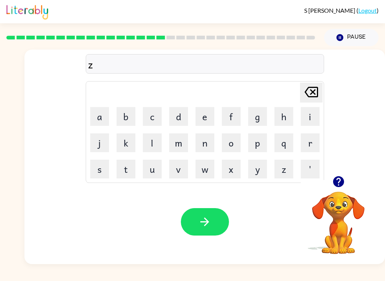
click at [354, 36] on button "Pause Pause" at bounding box center [351, 37] width 55 height 17
